Goal: Task Accomplishment & Management: Complete application form

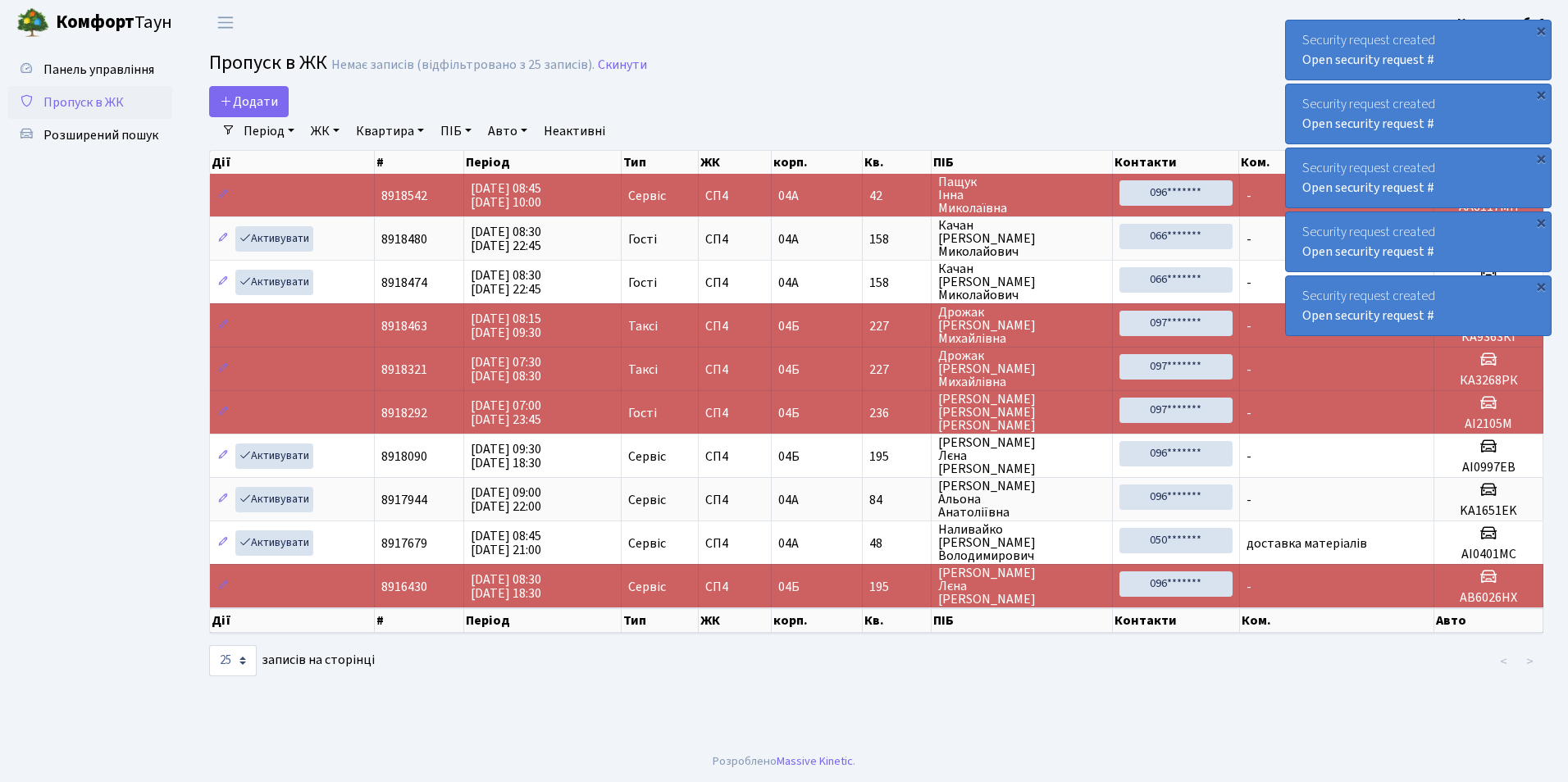
select select "25"
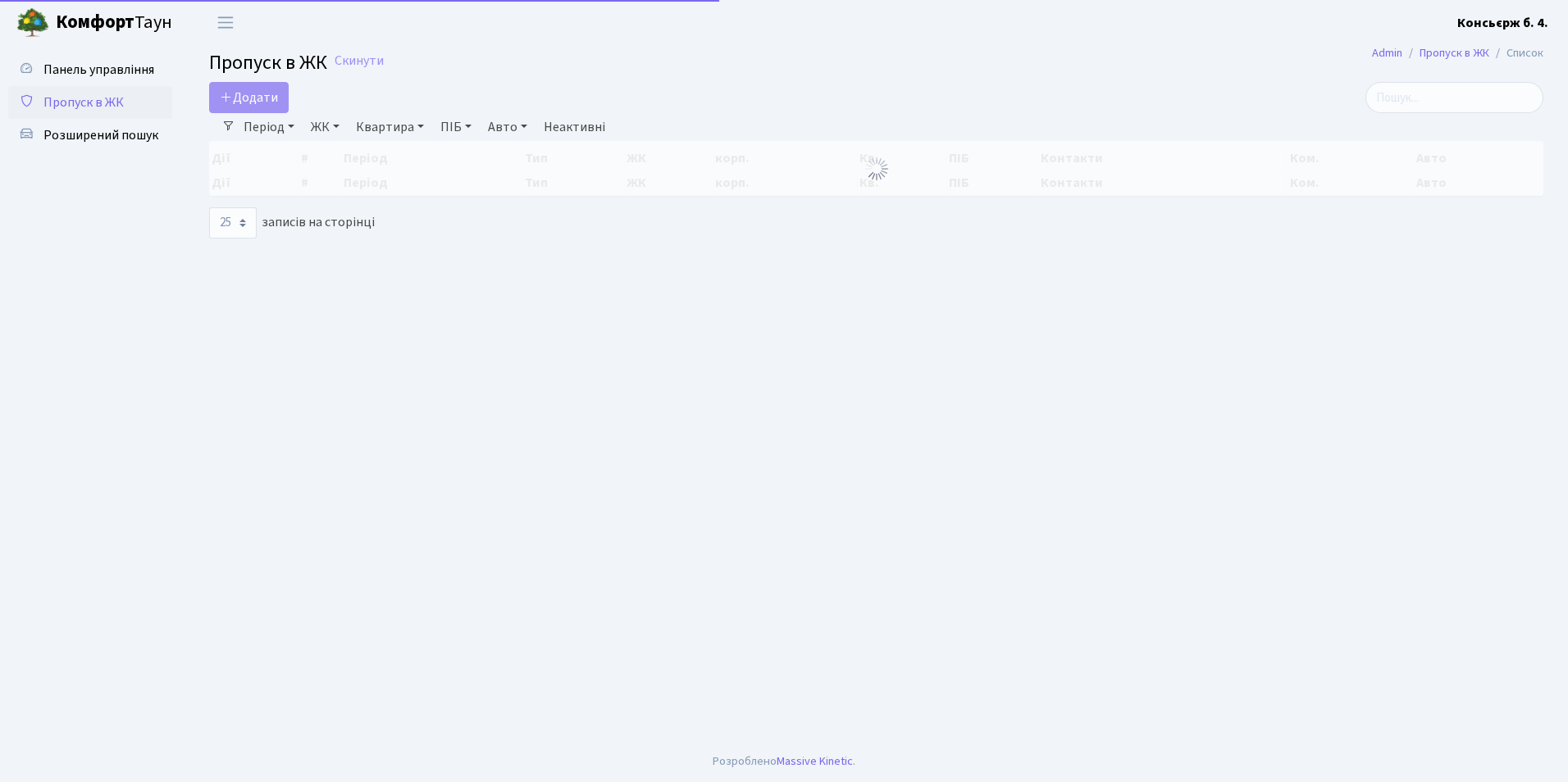
select select "25"
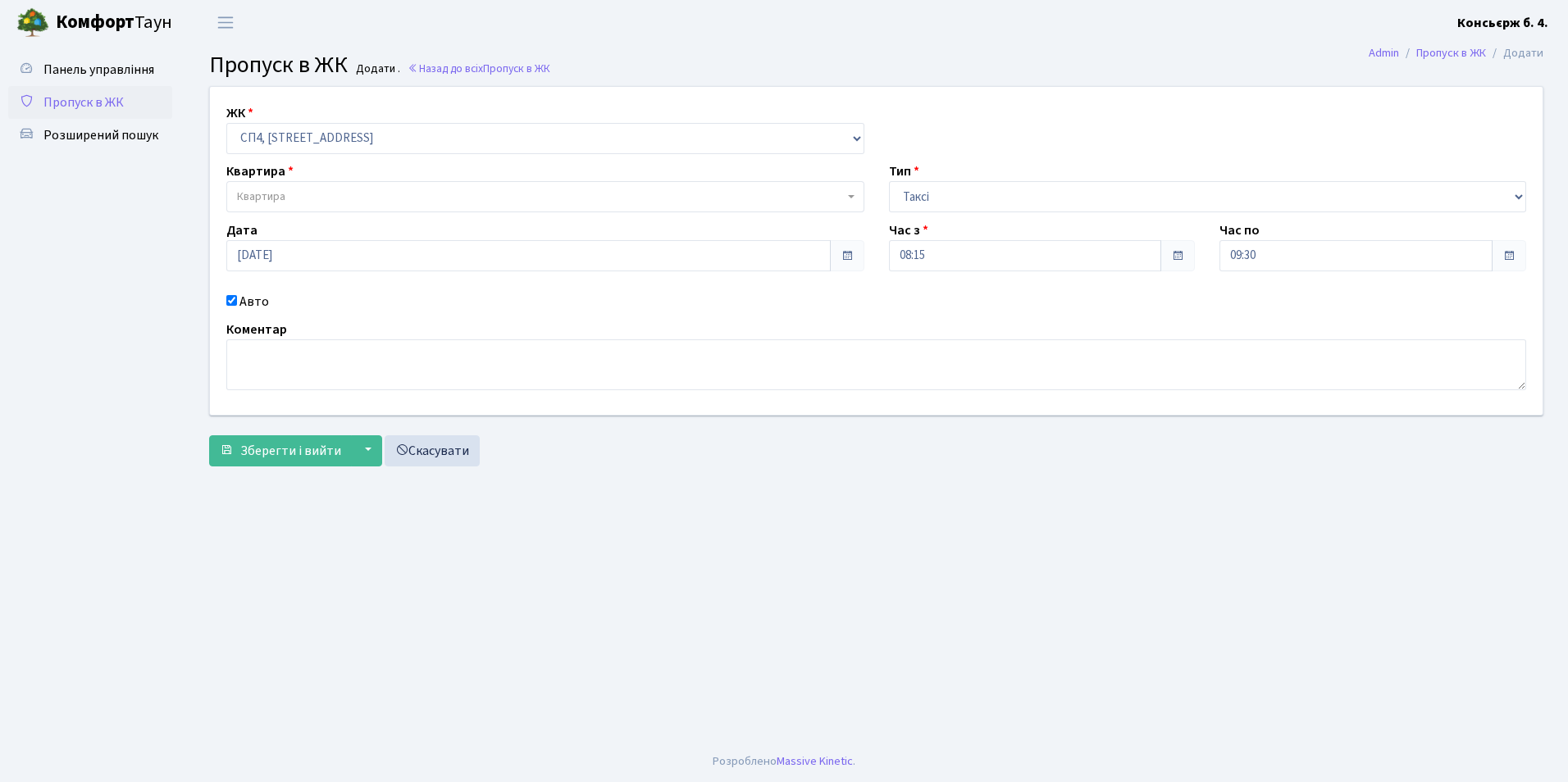
select select "325"
select select "2"
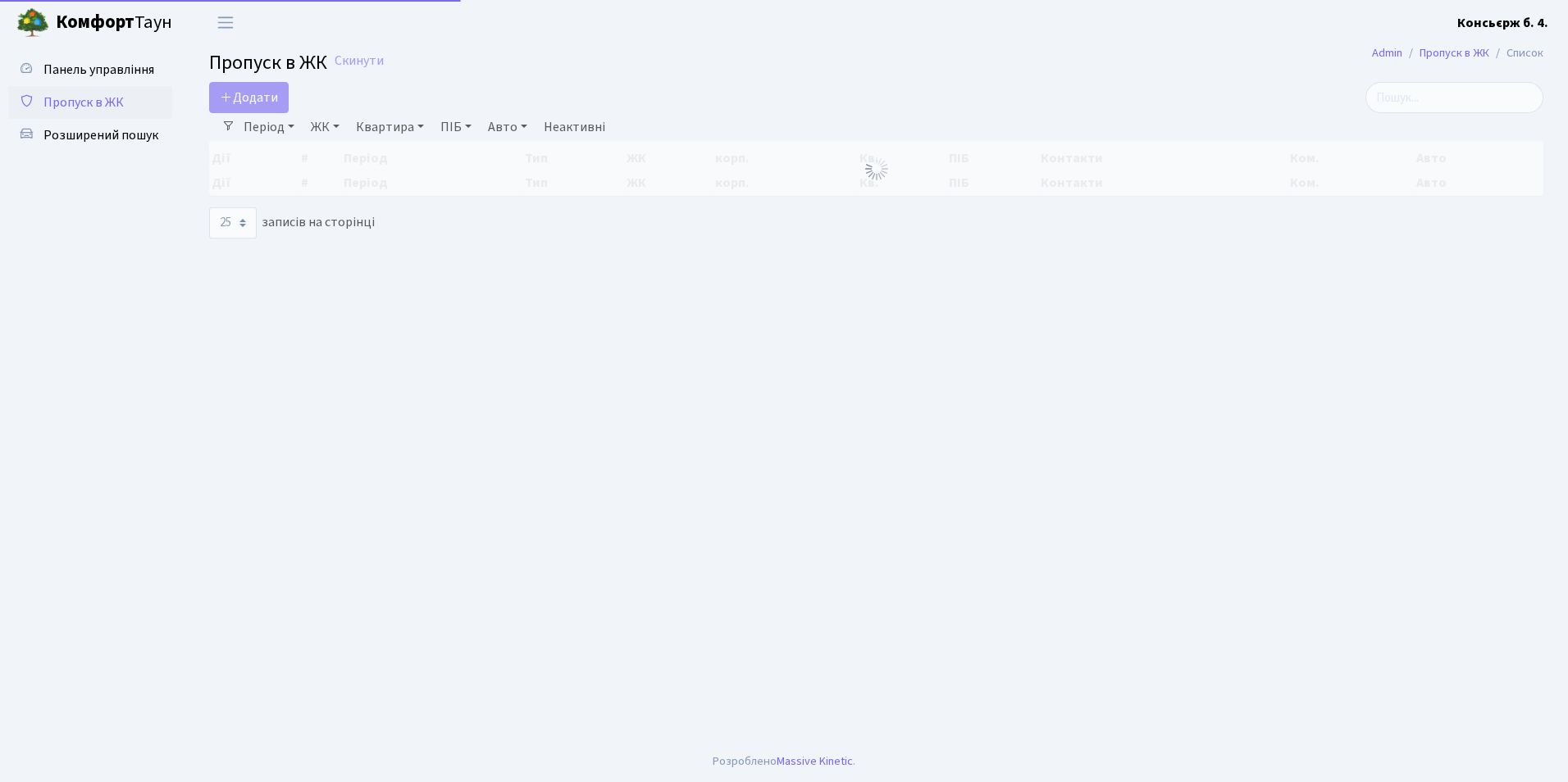
select select "25"
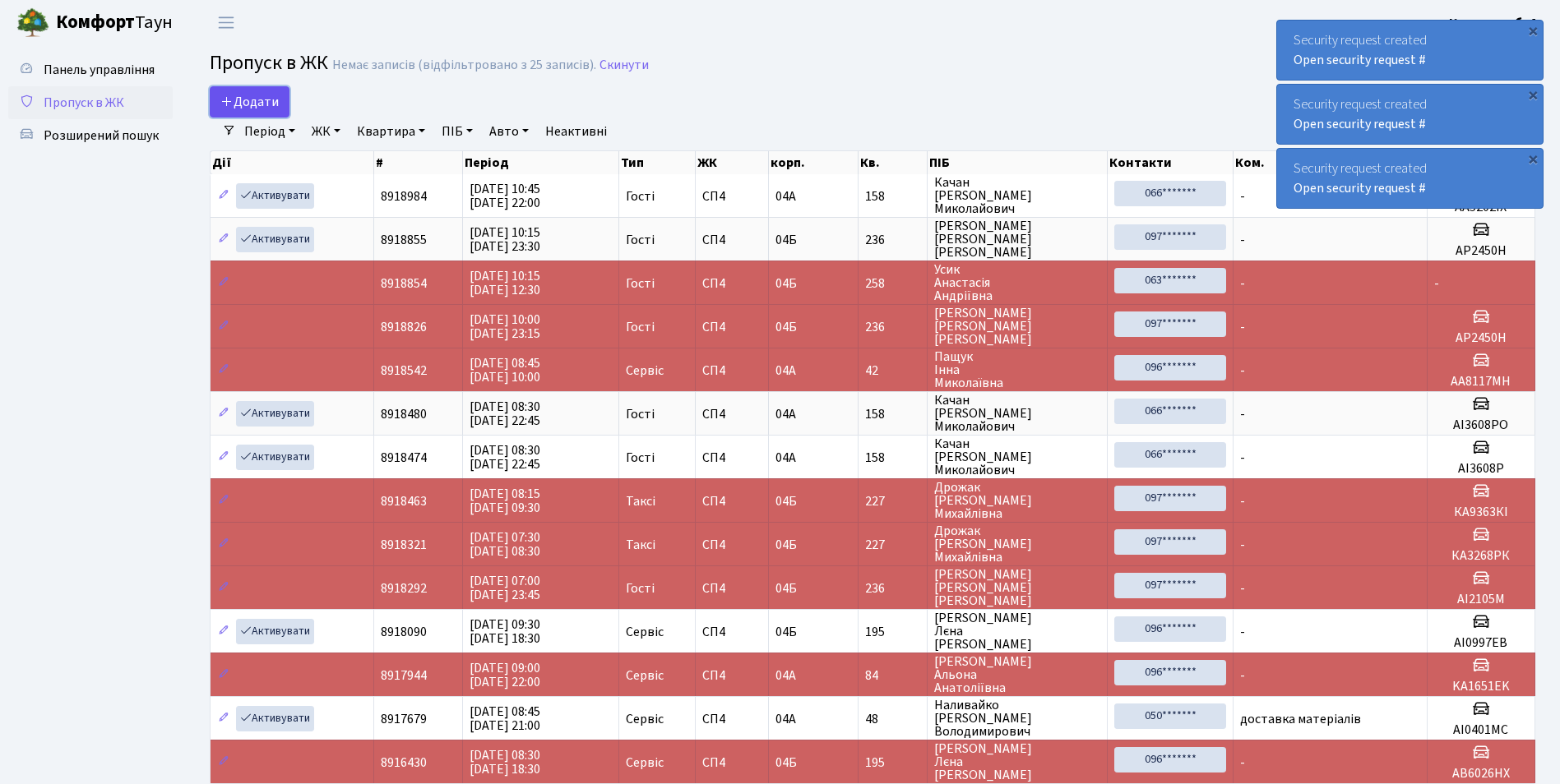
click at [257, 107] on span "Додати" at bounding box center [249, 102] width 58 height 18
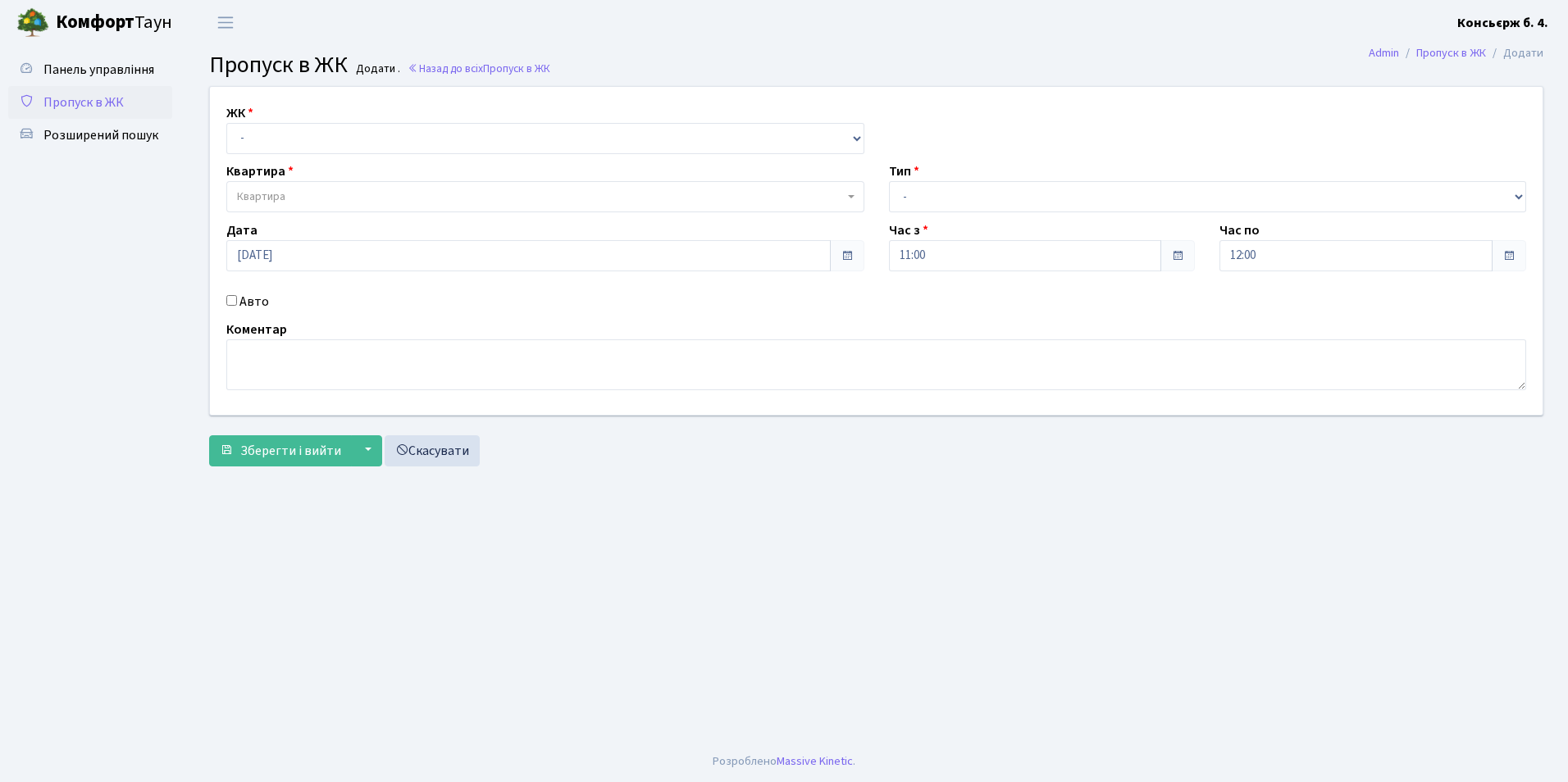
click at [173, 113] on div "Панель управління Пропуск в ЖК Розширений пошук" at bounding box center [92, 393] width 185 height 696
click at [147, 108] on link "Пропуск в ЖК" at bounding box center [89, 102] width 164 height 33
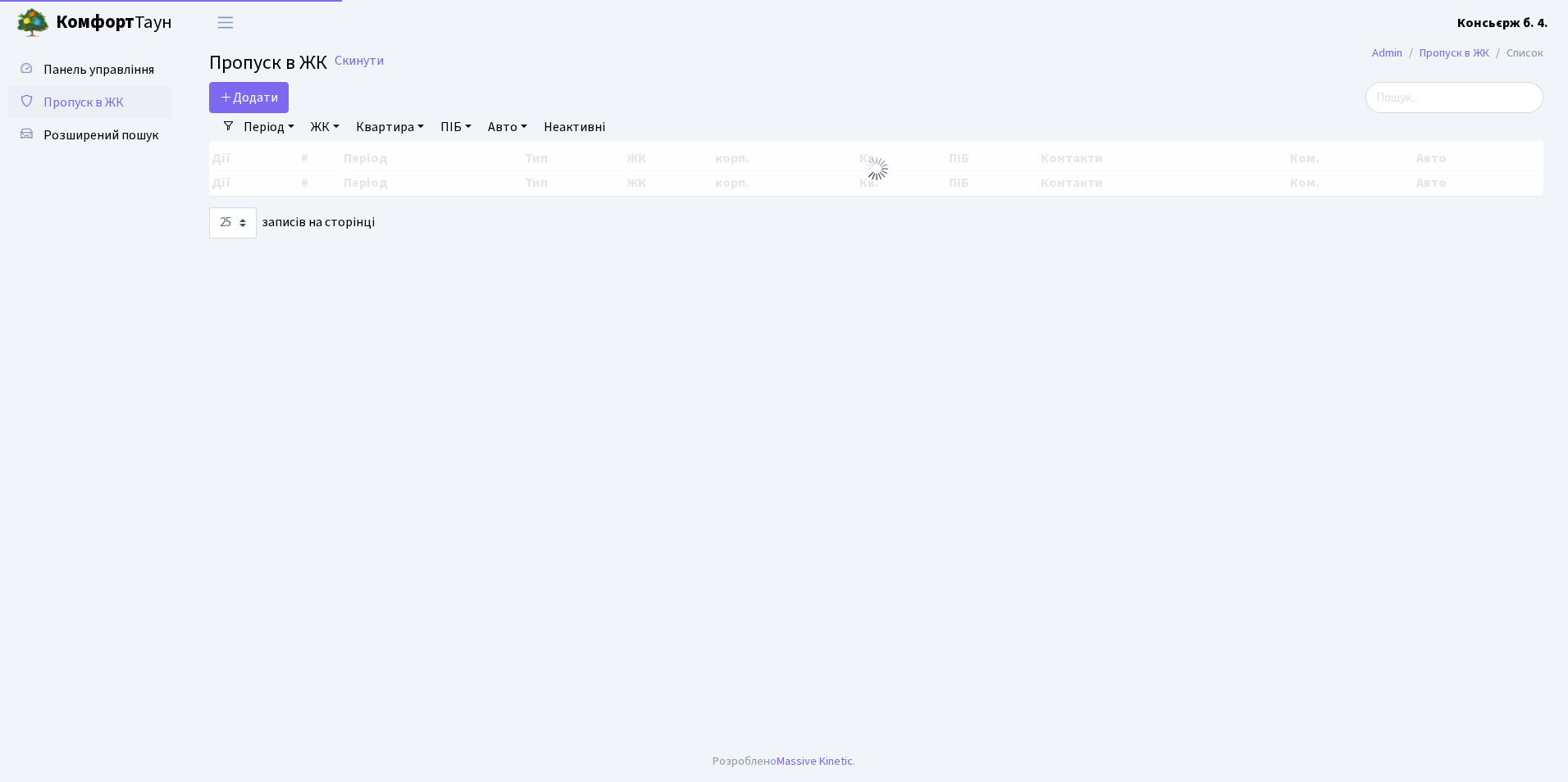
select select "25"
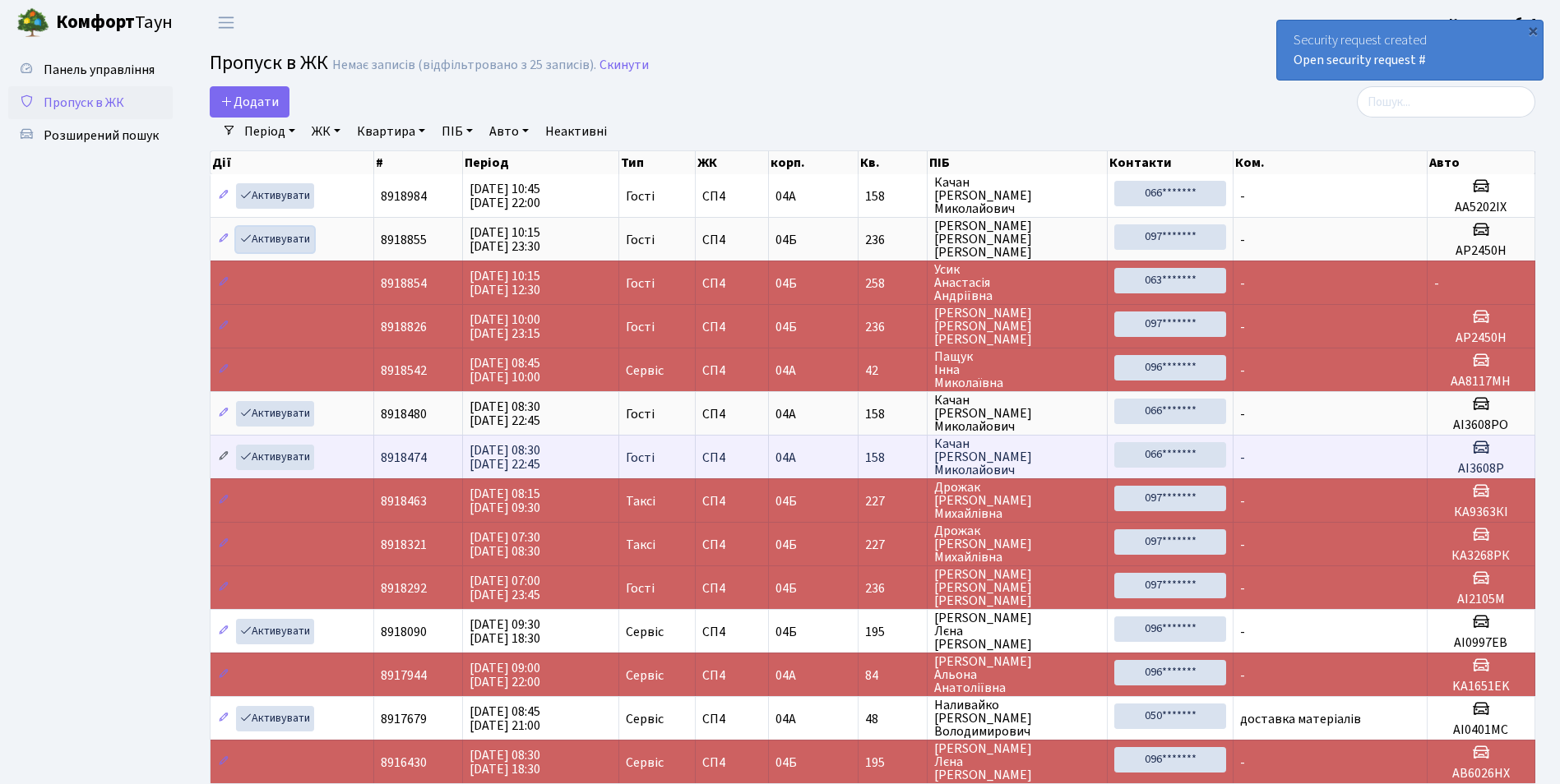
drag, startPoint x: 250, startPoint y: 415, endPoint x: 227, endPoint y: 464, distance: 54.1
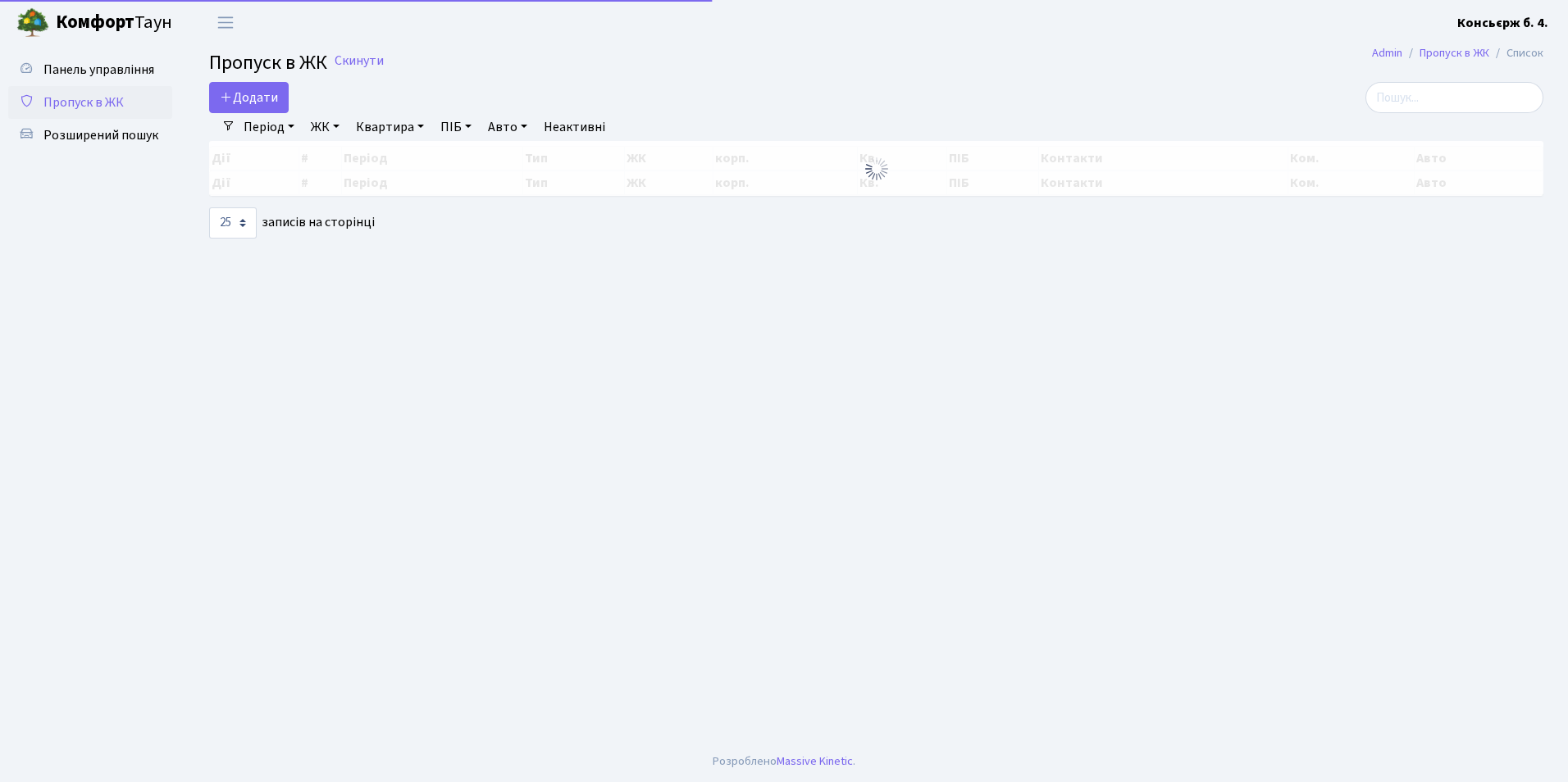
select select "25"
